Goal: Task Accomplishment & Management: Manage account settings

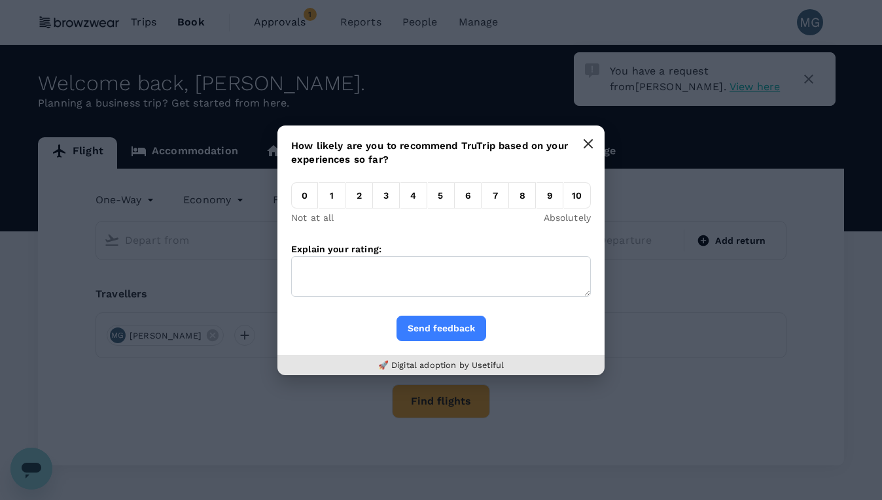
click at [590, 137] on button "button" at bounding box center [588, 144] width 26 height 26
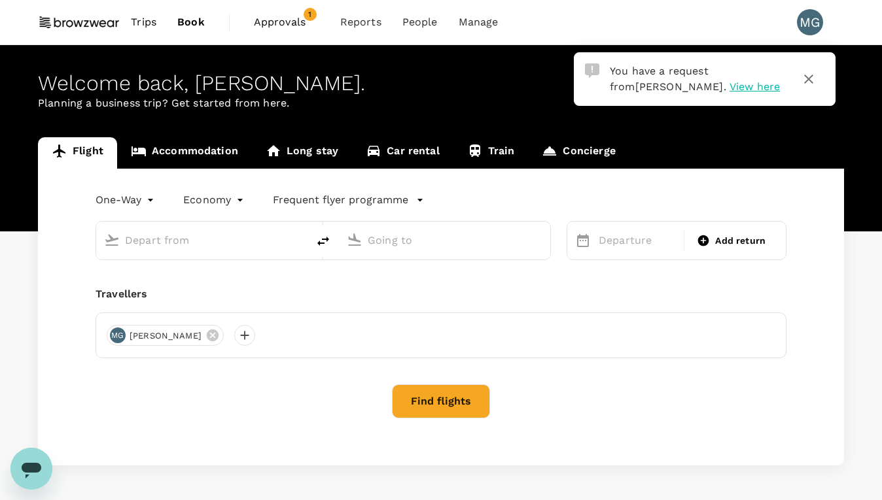
click at [298, 16] on span "Approvals" at bounding box center [286, 22] width 65 height 16
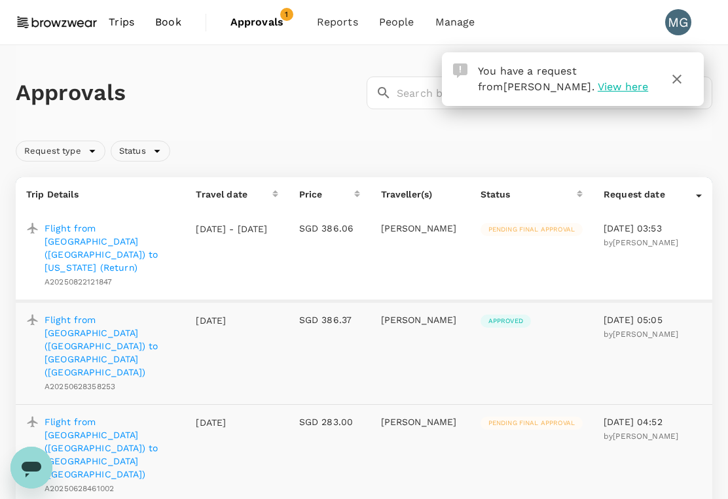
click at [145, 226] on p "Flight from [GEOGRAPHIC_DATA] ([GEOGRAPHIC_DATA]) to [US_STATE] (Return)" at bounding box center [109, 248] width 130 height 52
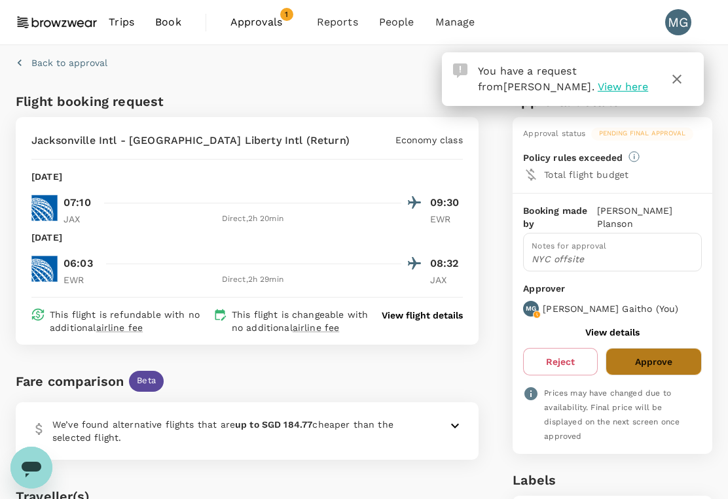
click at [631, 357] on button "Approve" at bounding box center [653, 361] width 96 height 27
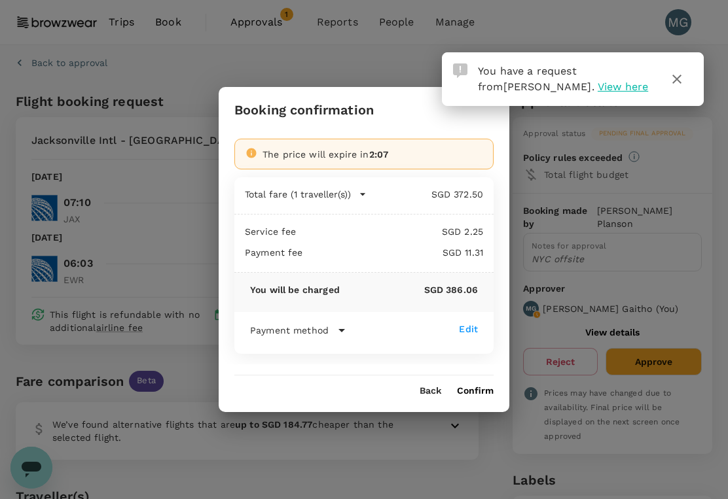
click at [476, 388] on button "Confirm" at bounding box center [475, 391] width 37 height 10
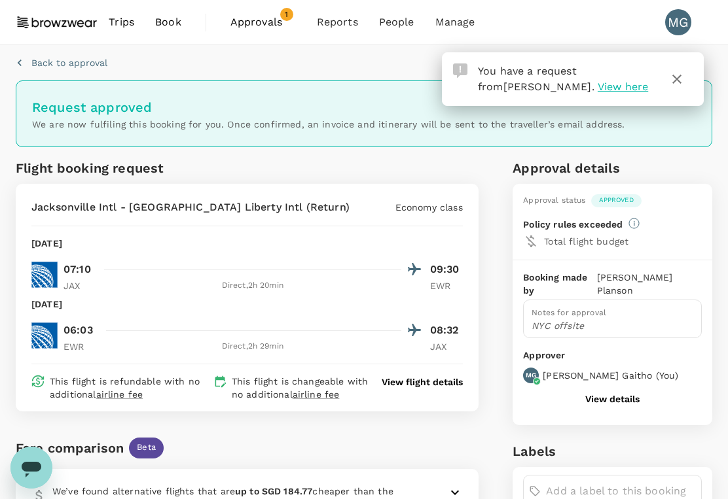
click at [679, 80] on icon "button" at bounding box center [677, 79] width 16 height 16
